Goal: Task Accomplishment & Management: Use online tool/utility

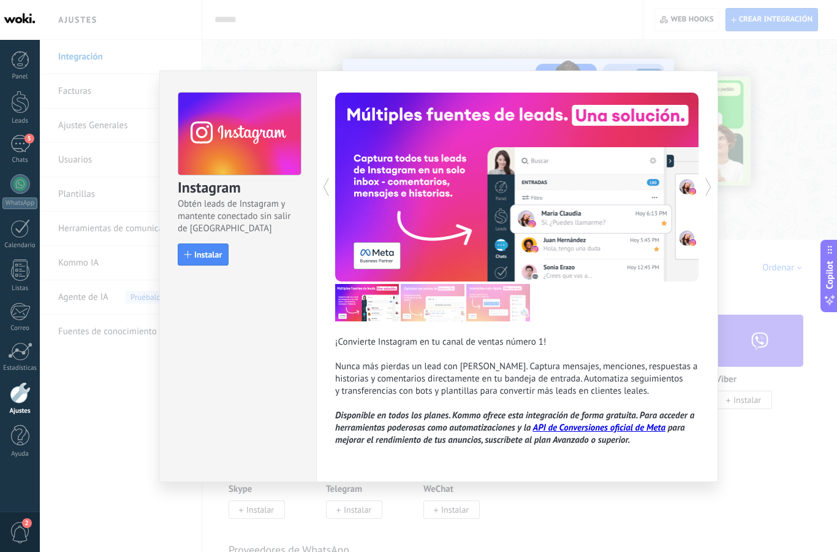
click at [15, 88] on div "Panel Leads 5 Chats WhatsApp Clientes" at bounding box center [20, 260] width 40 height 419
click at [15, 87] on div "Panel Leads 5 Chats WhatsApp Clientes" at bounding box center [20, 260] width 40 height 419
click at [19, 109] on div at bounding box center [20, 102] width 18 height 23
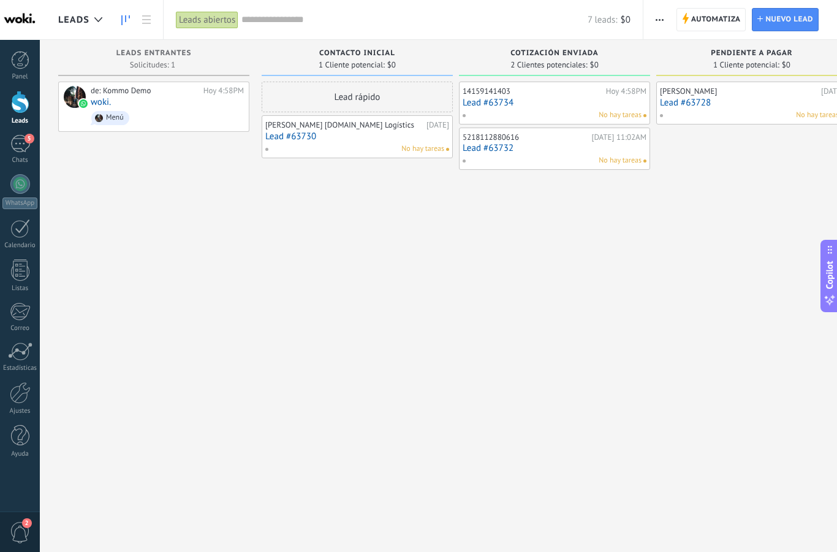
click at [15, 112] on div at bounding box center [20, 102] width 18 height 23
click at [20, 394] on div at bounding box center [20, 392] width 21 height 21
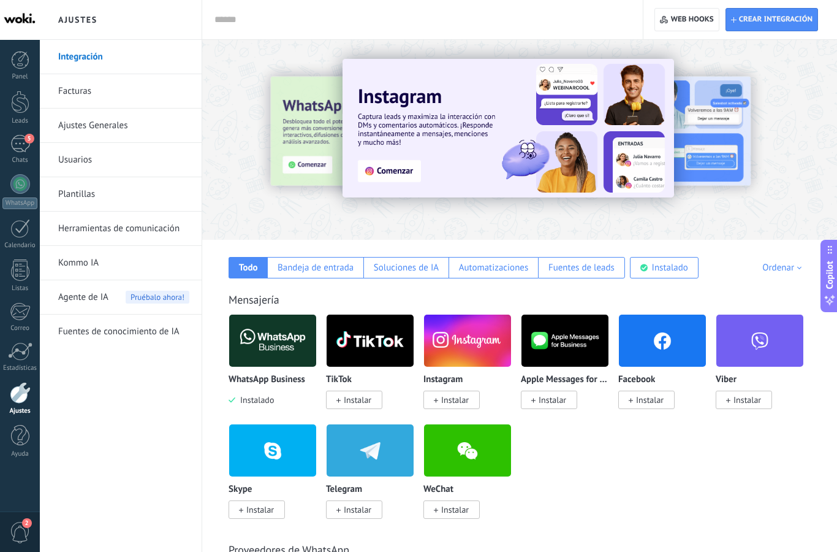
click at [471, 405] on span "Instalar" at bounding box center [452, 400] width 56 height 18
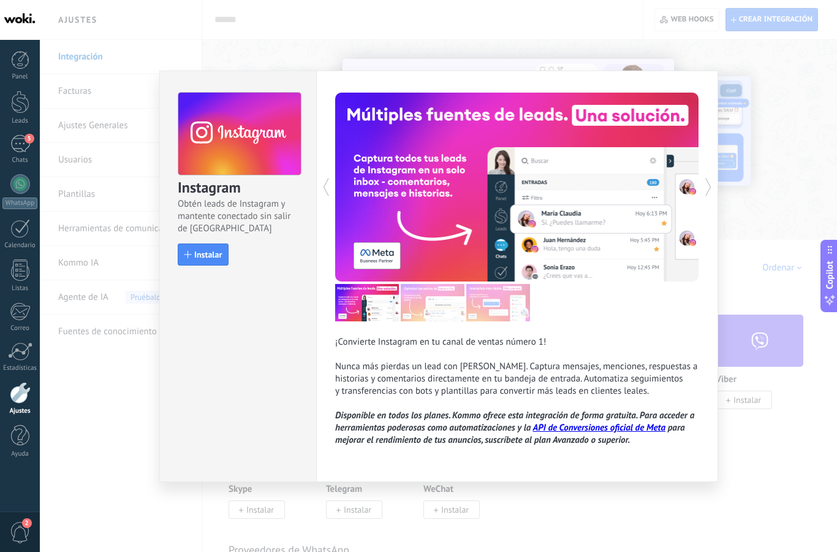
click at [196, 256] on span "Instalar" at bounding box center [208, 254] width 28 height 9
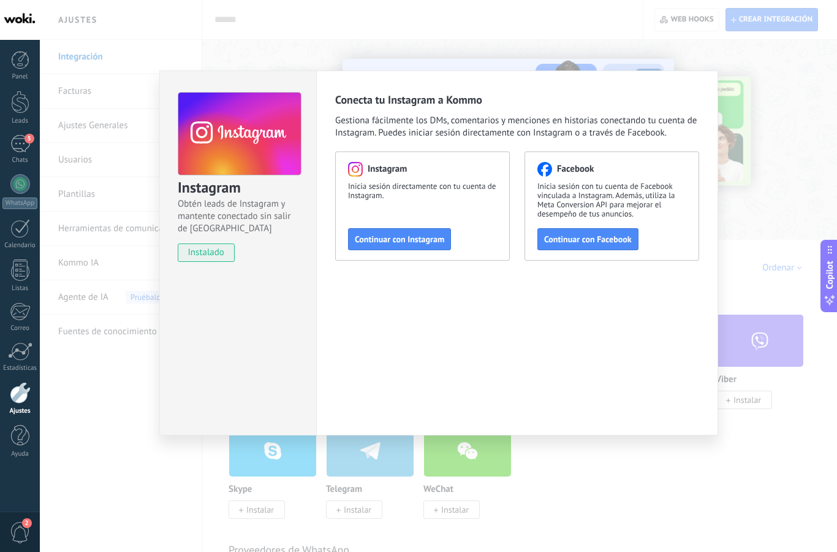
click at [636, 234] on button "Continuar con Facebook" at bounding box center [588, 239] width 101 height 22
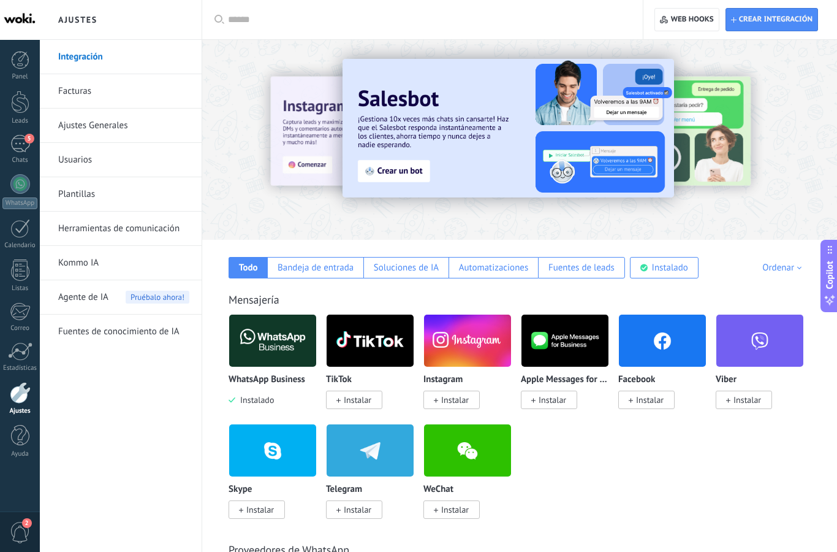
click at [473, 404] on span "Instalar" at bounding box center [452, 400] width 56 height 18
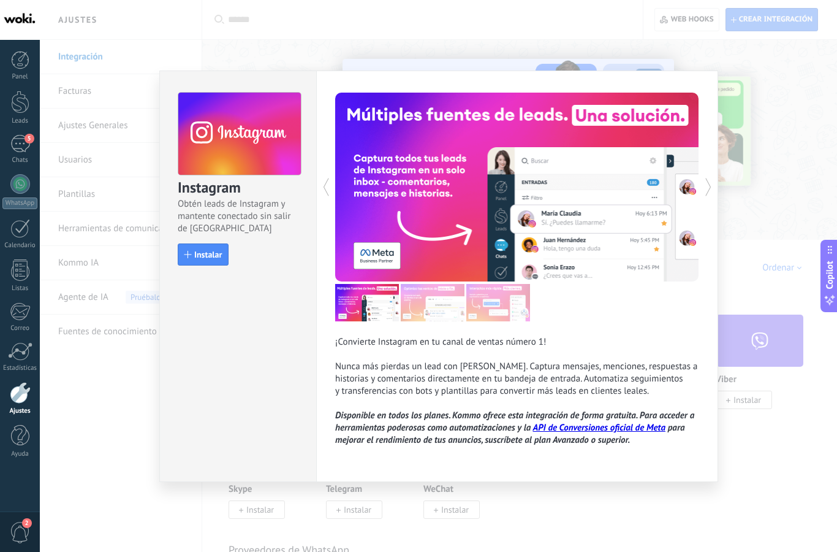
click at [183, 256] on button "Instalar" at bounding box center [203, 254] width 51 height 22
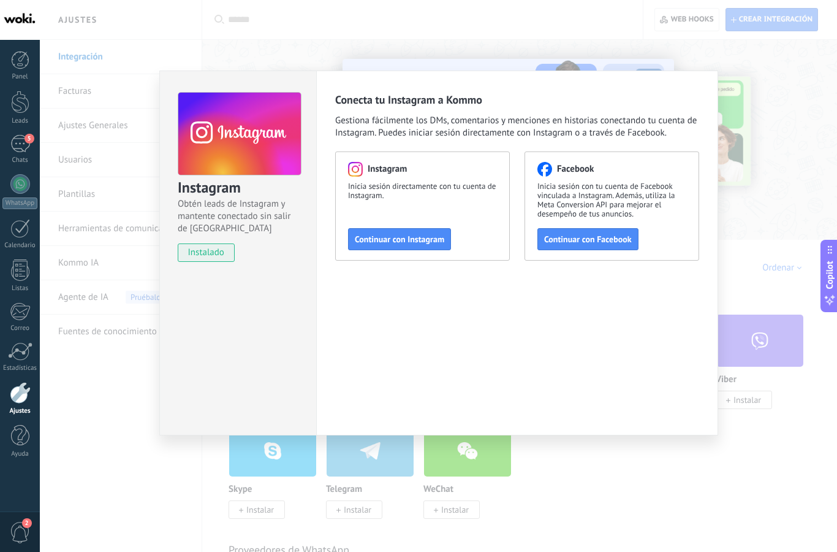
click at [433, 235] on span "Continuar con Instagram" at bounding box center [400, 239] width 90 height 9
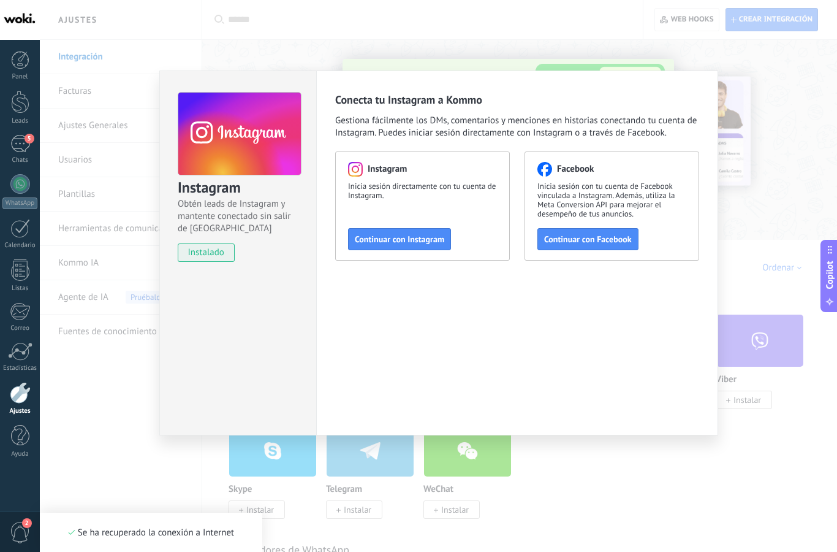
click at [422, 239] on span "Continuar con Instagram" at bounding box center [400, 239] width 90 height 9
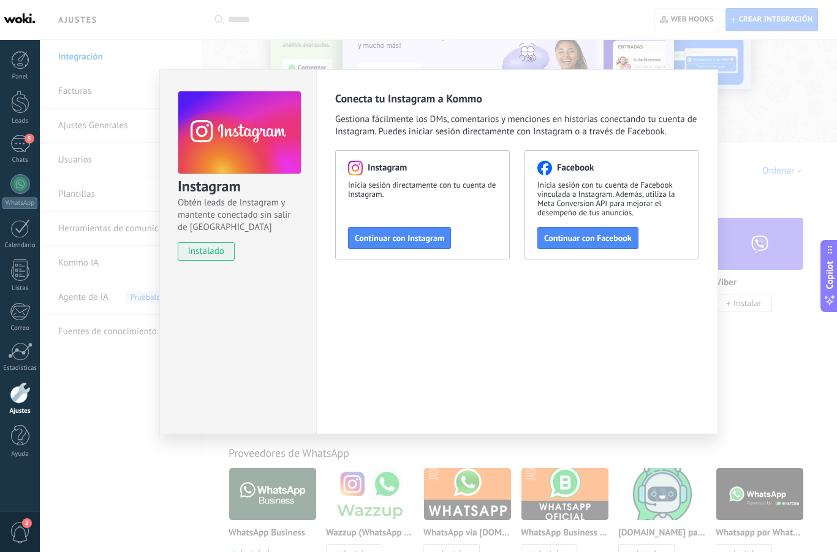
click at [776, 108] on div "Instagram Obtén leads de Instagram y mantente conectado sin salir de Kommo inst…" at bounding box center [439, 276] width 798 height 552
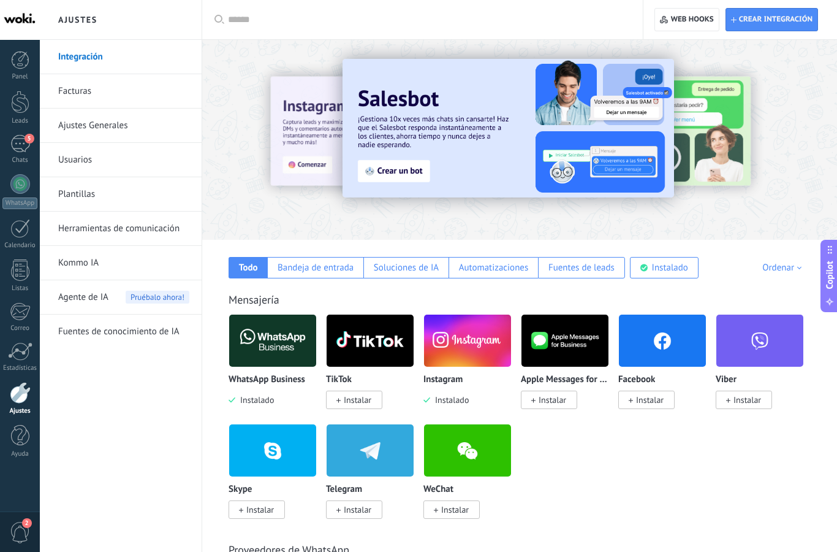
click at [21, 147] on div "5" at bounding box center [20, 144] width 20 height 18
click at [18, 148] on div "5" at bounding box center [20, 144] width 20 height 18
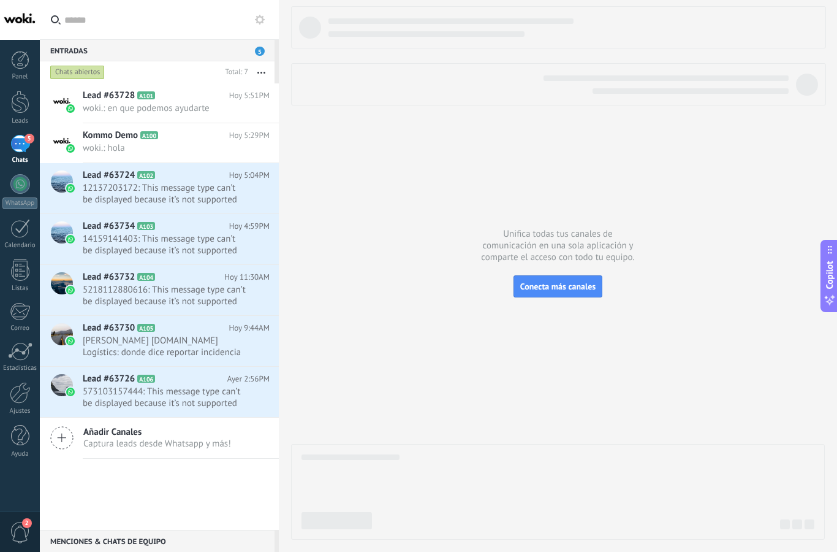
click at [13, 395] on div at bounding box center [20, 392] width 21 height 21
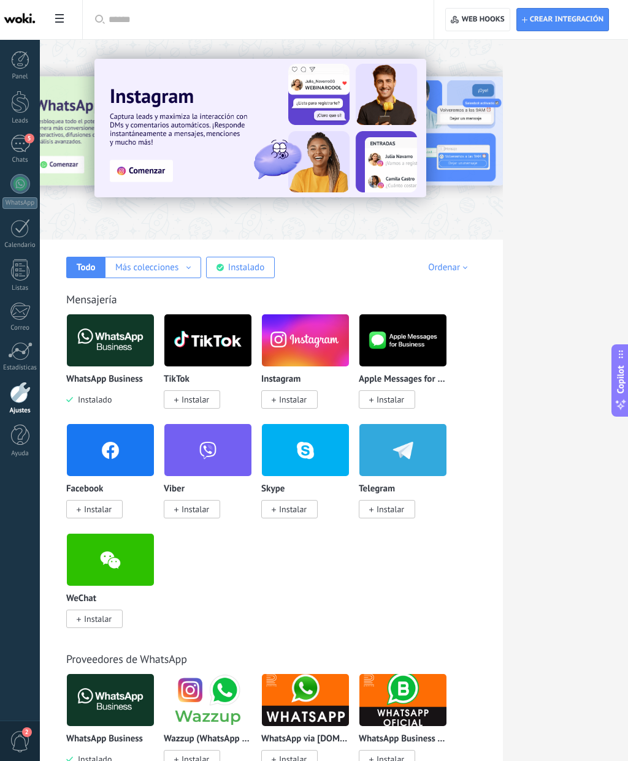
click at [197, 405] on span "Instalar" at bounding box center [195, 399] width 28 height 11
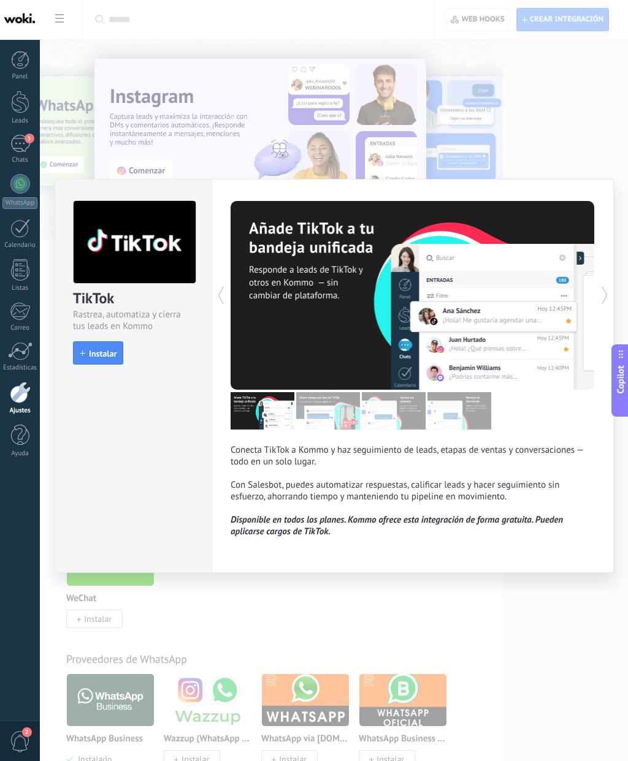
click at [93, 362] on button "Instalar" at bounding box center [98, 352] width 50 height 23
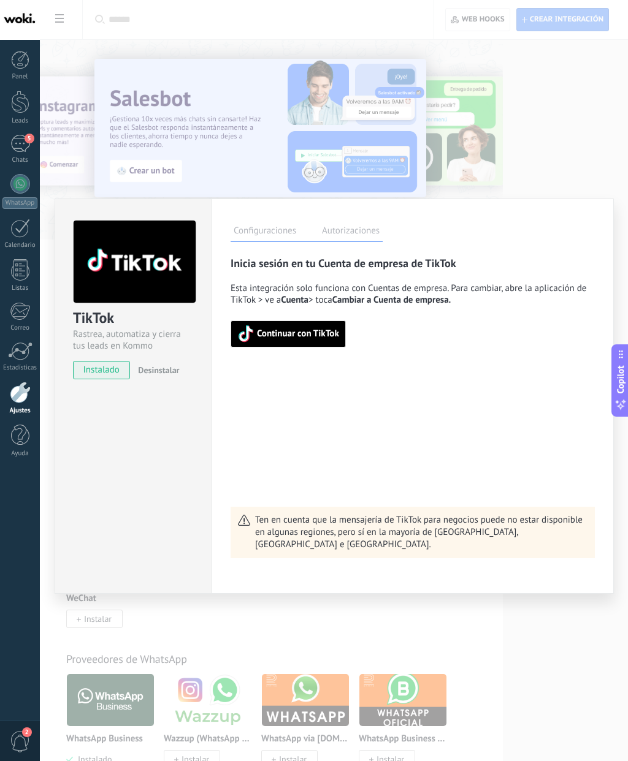
click at [332, 338] on span "Continuar con TikTok" at bounding box center [298, 334] width 82 height 9
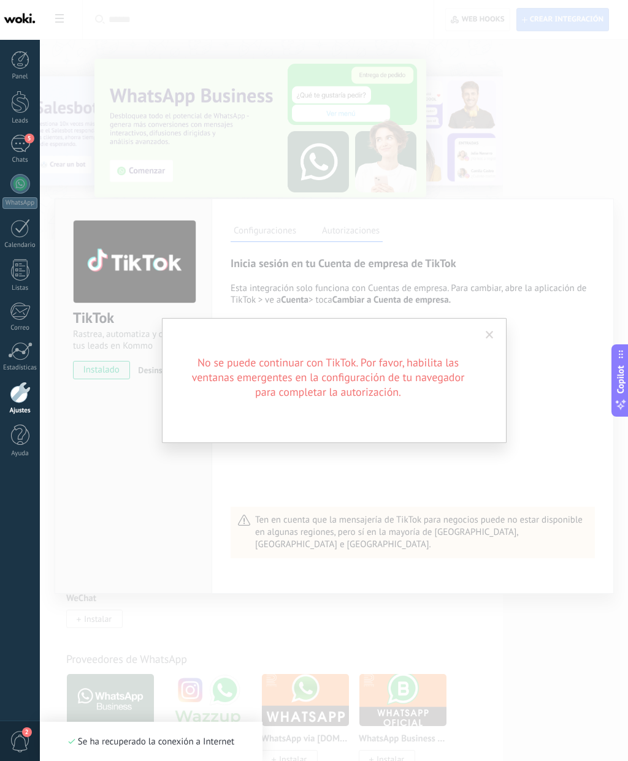
click at [492, 341] on span at bounding box center [489, 335] width 20 height 21
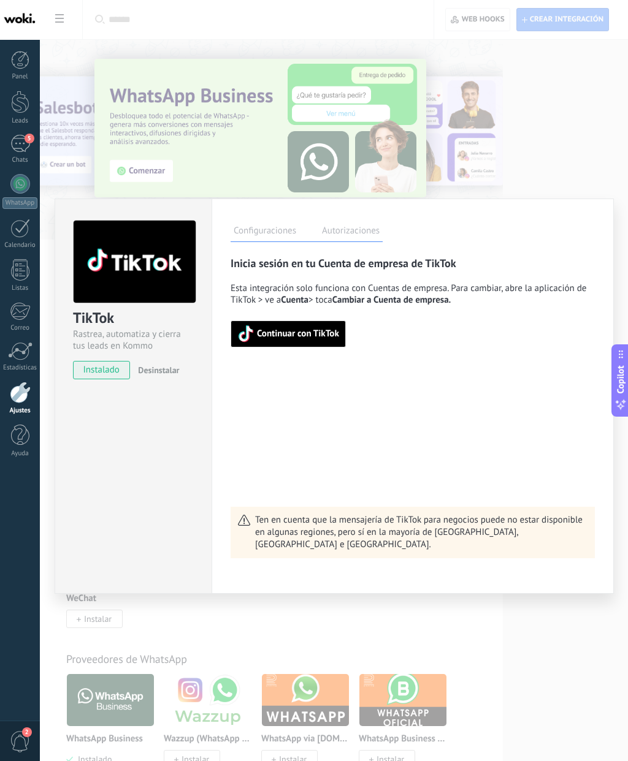
click at [622, 163] on div "TikTok Rastrea, automatiza y cierra tus leads en Kommo instalado Desinstalar Co…" at bounding box center [334, 380] width 588 height 761
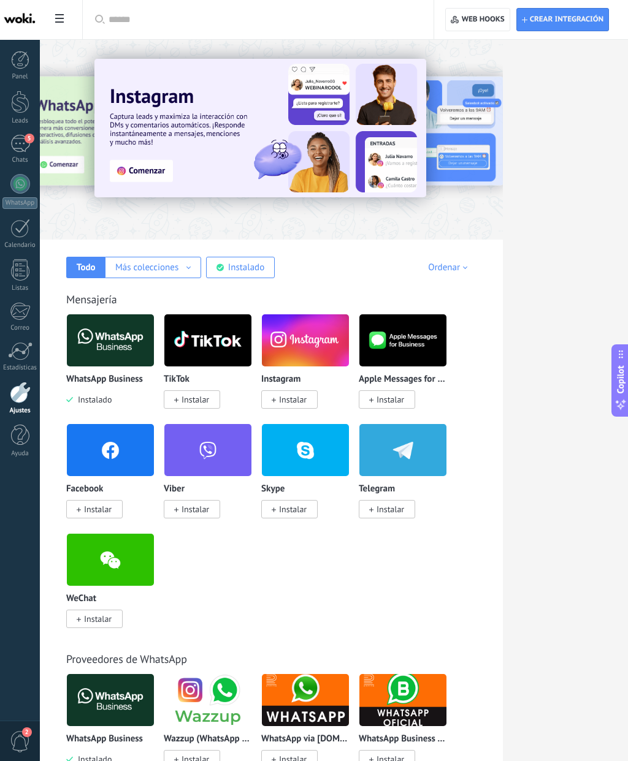
scroll to position [1, 0]
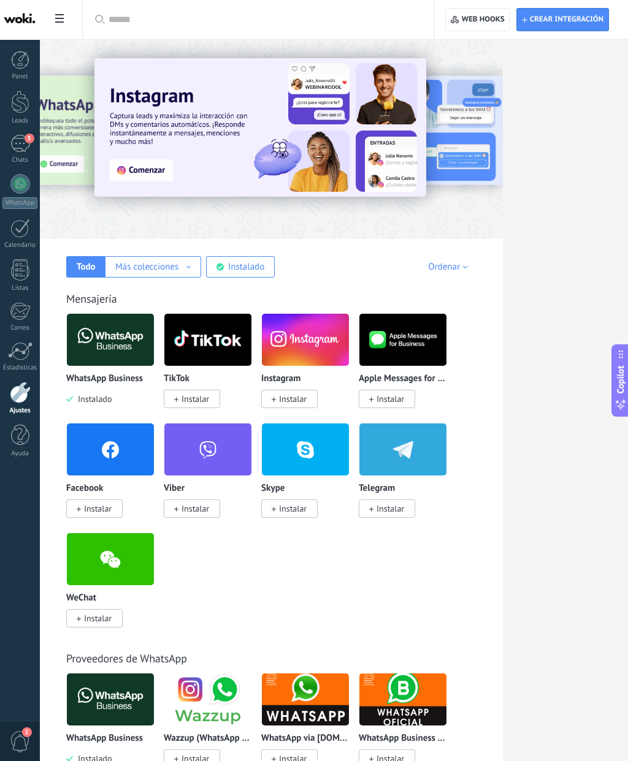
click at [158, 168] on img at bounding box center [260, 127] width 332 height 139
click at [139, 172] on img at bounding box center [260, 127] width 332 height 139
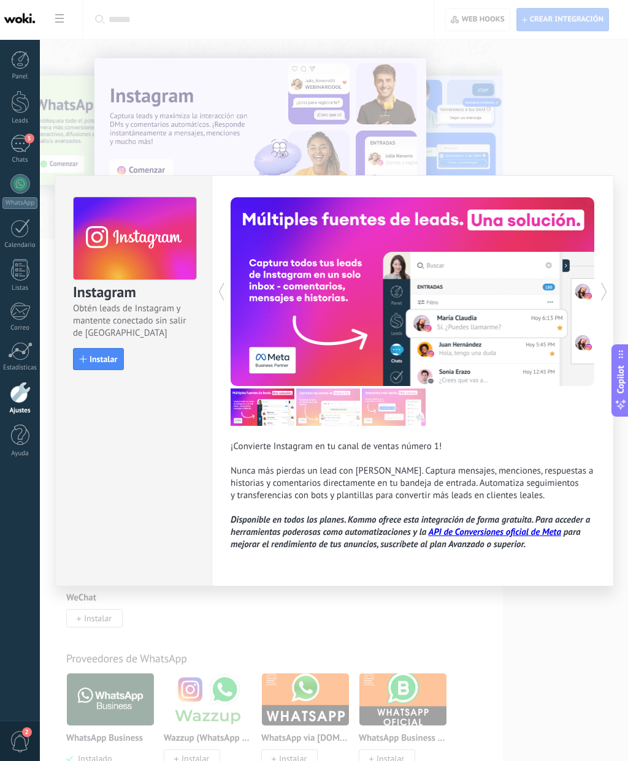
click at [84, 357] on div "button" at bounding box center [83, 359] width 7 height 7
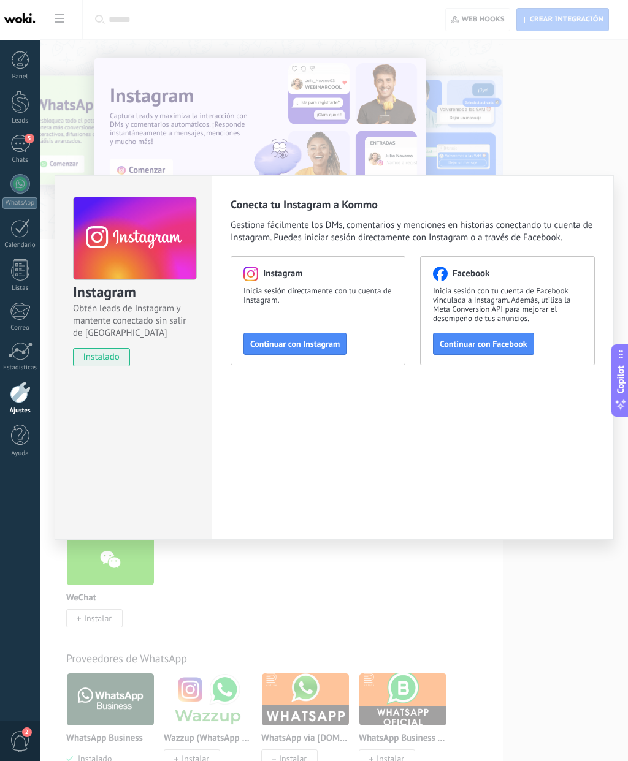
click at [329, 343] on span "Continuar con Instagram" at bounding box center [295, 344] width 90 height 9
